Goal: Information Seeking & Learning: Learn about a topic

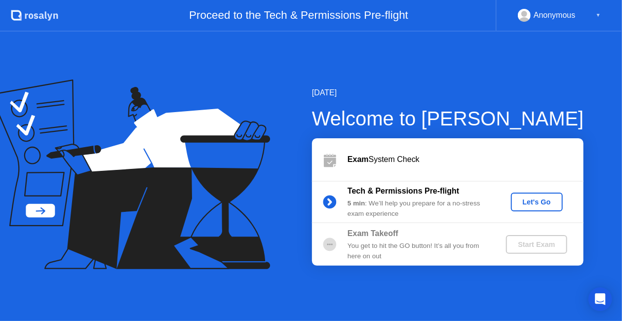
click at [534, 205] on div "Let's Go" at bounding box center [537, 202] width 44 height 8
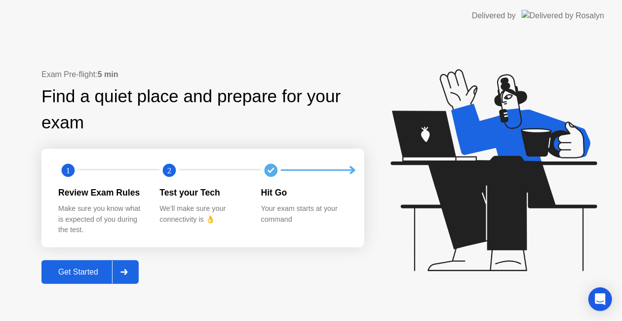
click at [85, 274] on div "Get Started" at bounding box center [78, 272] width 68 height 9
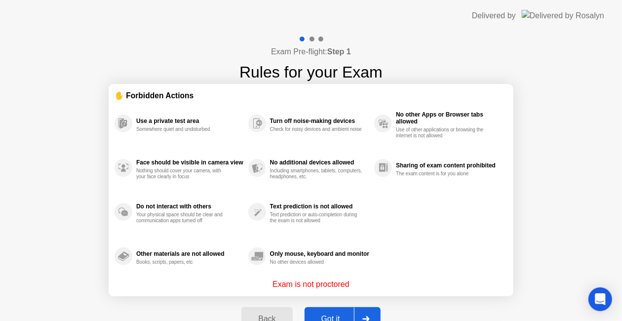
click at [331, 312] on button "Got it" at bounding box center [343, 319] width 76 height 24
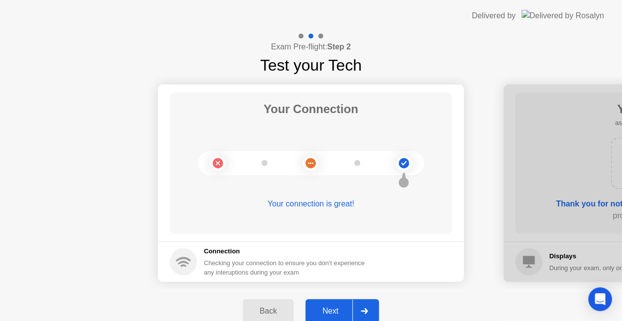
click at [339, 311] on div "Next" at bounding box center [331, 311] width 44 height 9
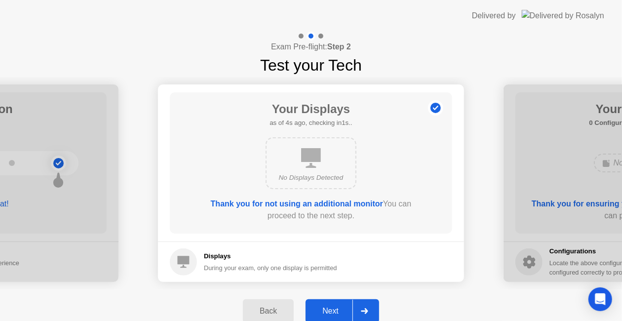
click at [335, 310] on div "Next" at bounding box center [331, 311] width 44 height 9
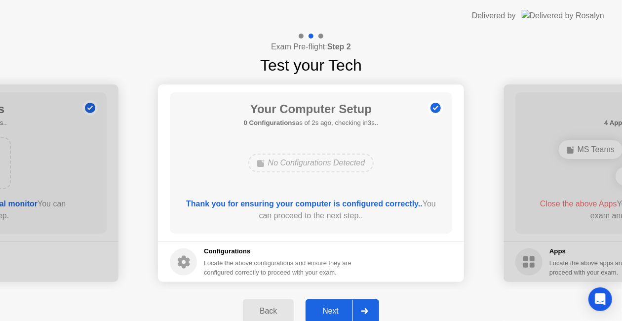
click at [343, 305] on button "Next" at bounding box center [343, 311] width 74 height 24
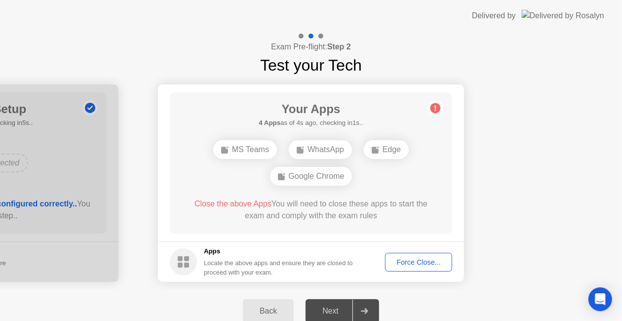
click at [429, 260] on div "Force Close..." at bounding box center [419, 262] width 60 height 8
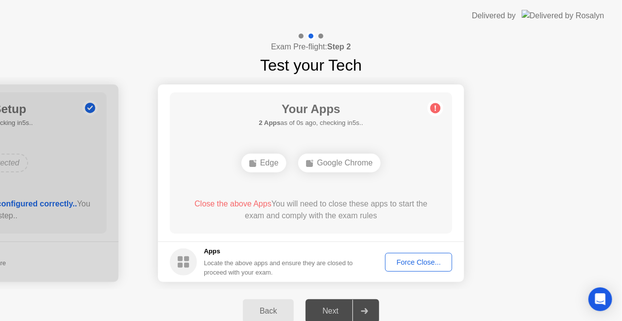
click at [419, 265] on div "Force Close..." at bounding box center [419, 262] width 60 height 8
click at [421, 260] on div "Force Close..." at bounding box center [419, 262] width 60 height 8
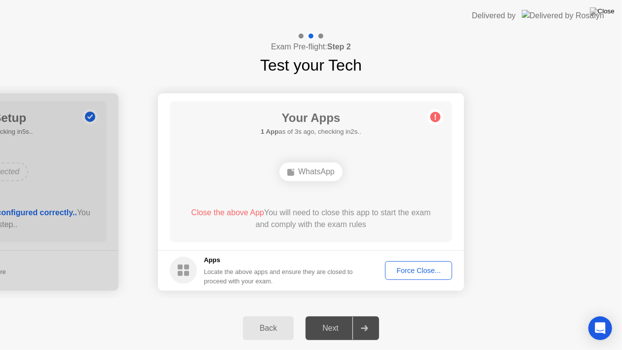
click at [434, 264] on button "Force Close..." at bounding box center [418, 270] width 67 height 19
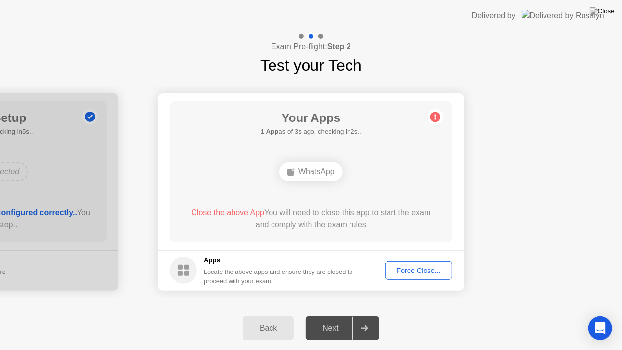
click at [415, 270] on div "Force Close..." at bounding box center [419, 271] width 60 height 8
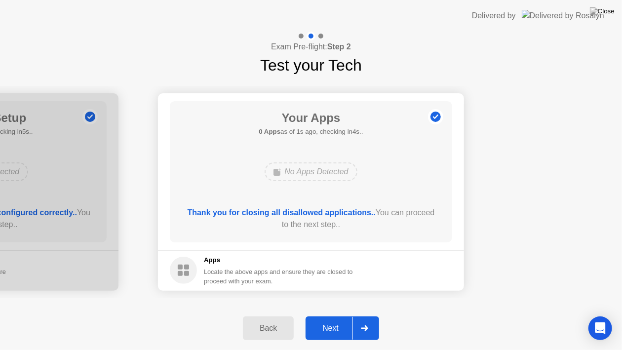
click at [332, 320] on div "Next" at bounding box center [331, 328] width 44 height 9
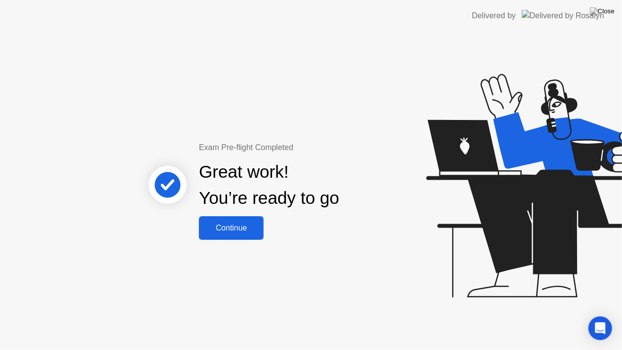
click at [242, 228] on div "Continue" at bounding box center [231, 228] width 59 height 9
